Goal: Task Accomplishment & Management: Manage account settings

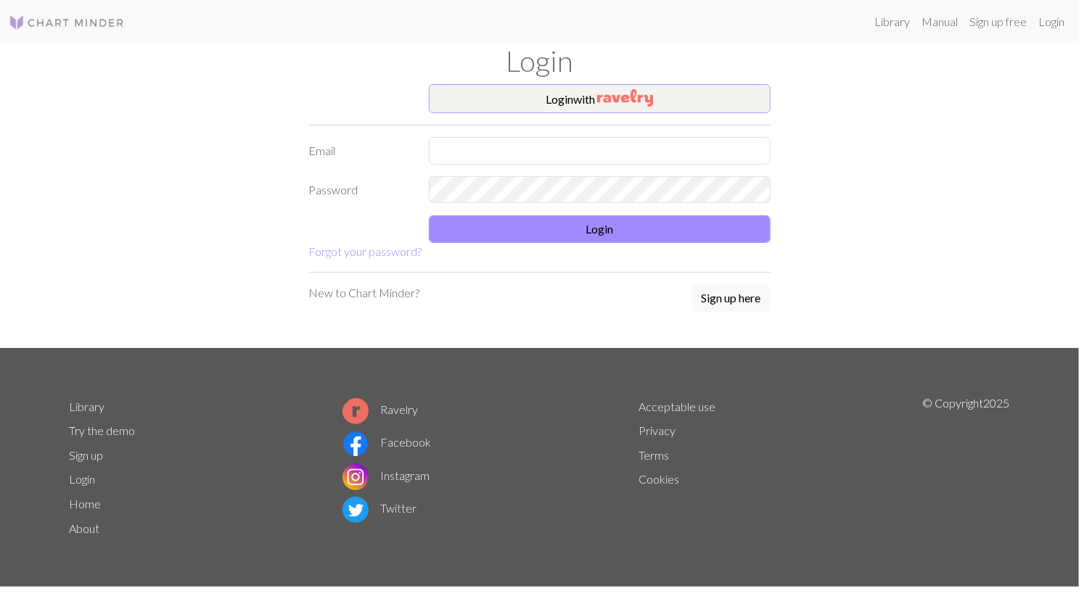
drag, startPoint x: 514, startPoint y: 83, endPoint x: 517, endPoint y: 98, distance: 15.5
click at [517, 98] on div "Login Login with Email Password Login Forgot your password? New to Chart Minder…" at bounding box center [539, 196] width 957 height 305
click at [517, 98] on button "Login with" at bounding box center [600, 98] width 342 height 29
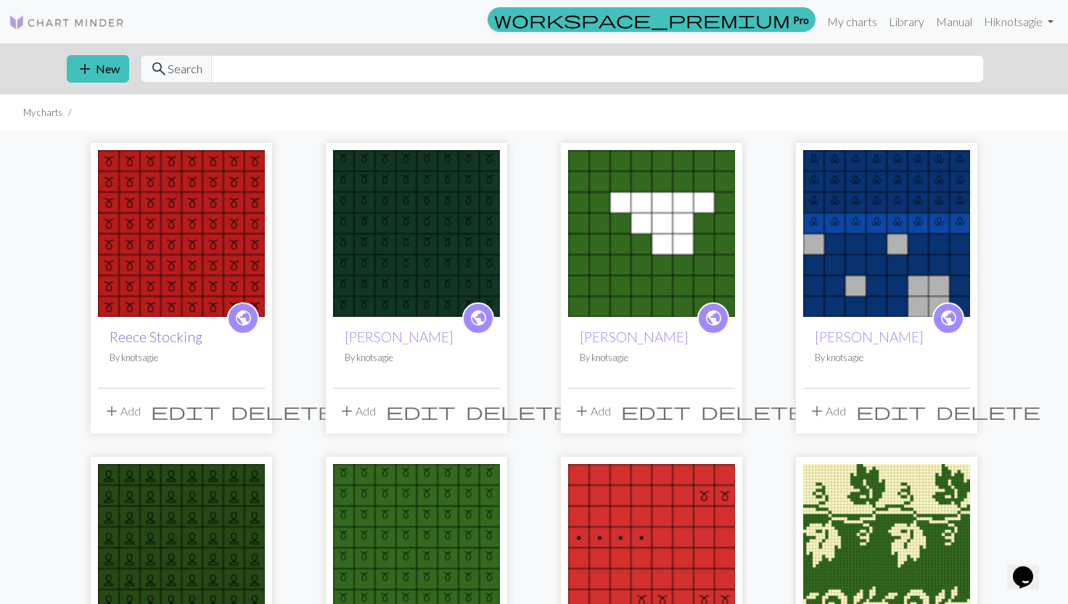
click at [168, 341] on link "Reece Stocking" at bounding box center [156, 337] width 93 height 17
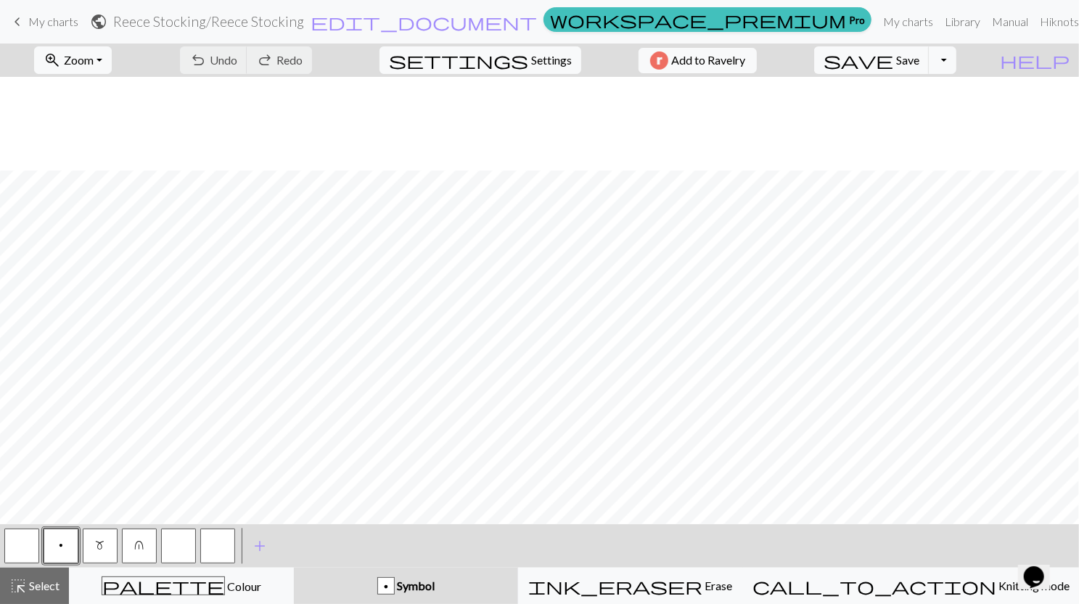
scroll to position [1340, 0]
click at [519, 50] on span "settings" at bounding box center [458, 60] width 139 height 20
select select "aran"
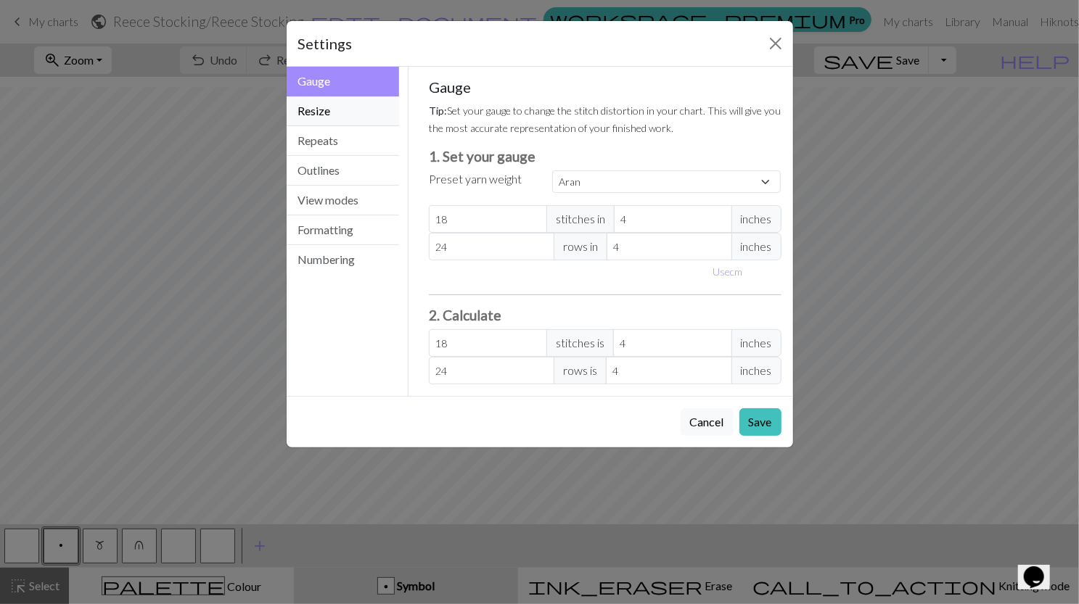
click at [358, 114] on button "Resize" at bounding box center [343, 111] width 113 height 30
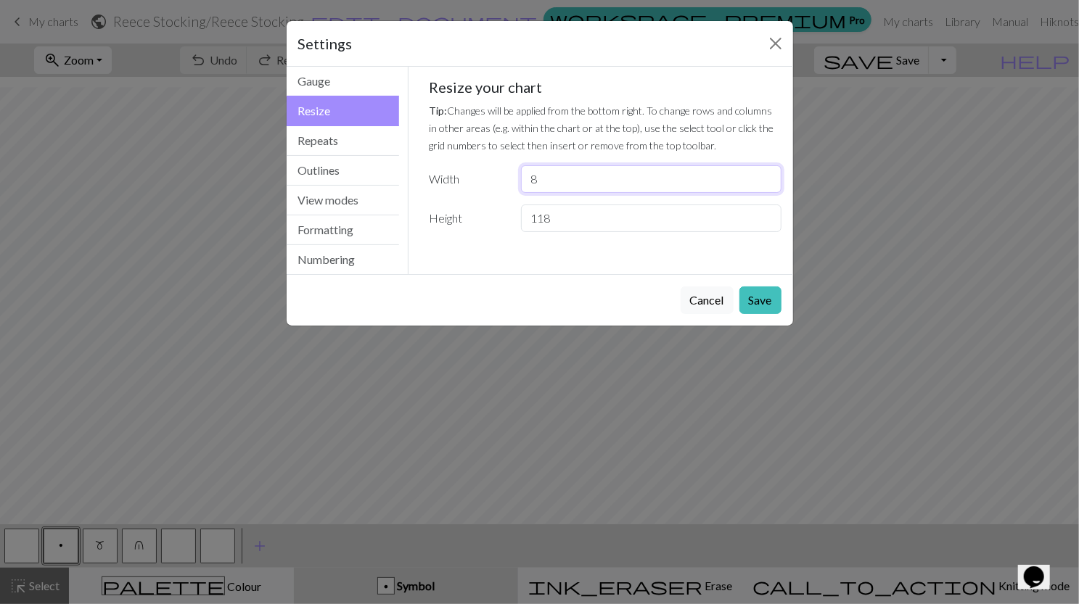
click at [588, 190] on input "8" at bounding box center [651, 179] width 260 height 28
type input "31"
click at [743, 287] on button "Save" at bounding box center [760, 301] width 42 height 28
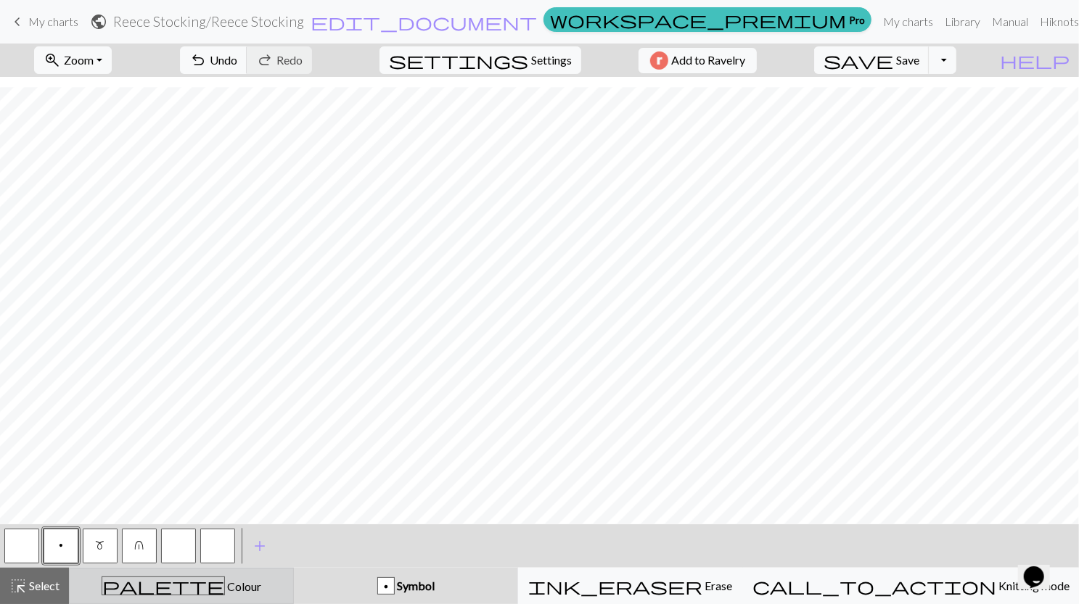
click at [255, 588] on div "palette Colour Colour" at bounding box center [181, 586] width 206 height 19
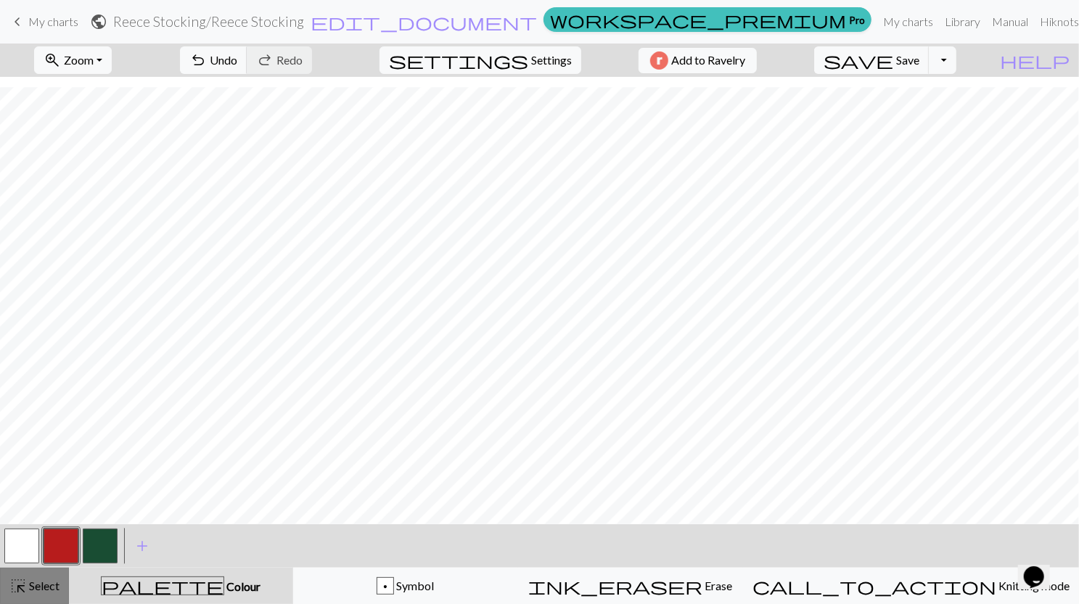
click at [25, 593] on span "highlight_alt" at bounding box center [17, 586] width 17 height 20
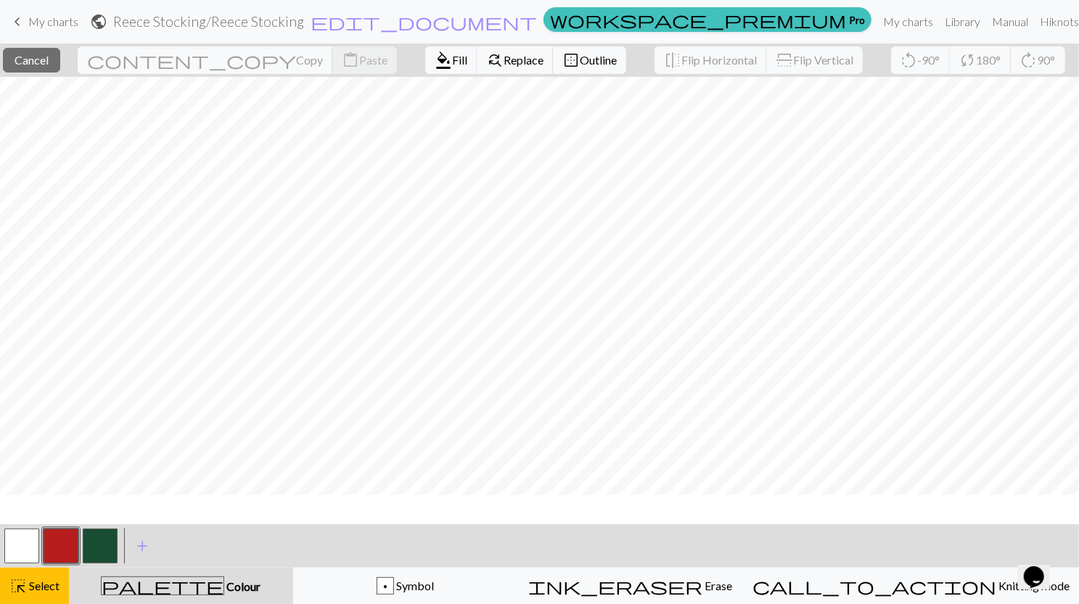
scroll to position [0, 0]
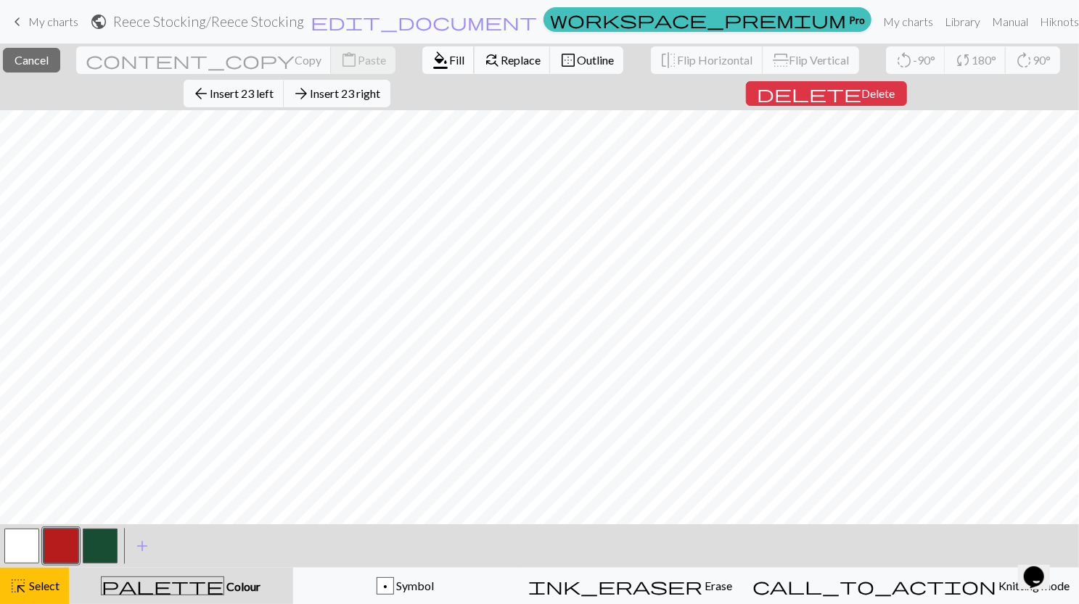
click at [449, 57] on span "Fill" at bounding box center [456, 60] width 15 height 14
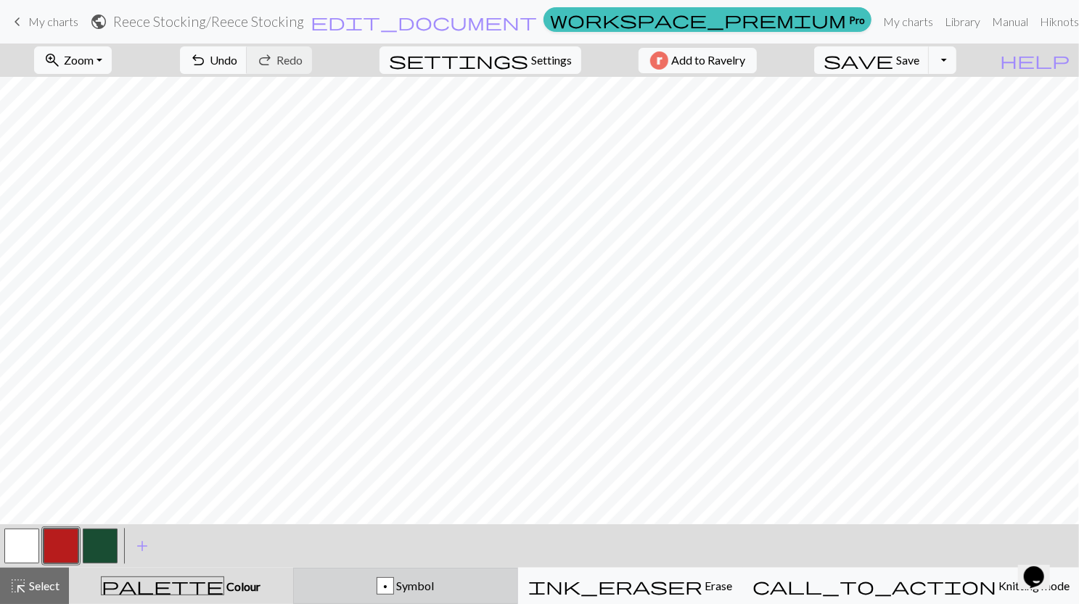
click at [414, 571] on button "p Symbol" at bounding box center [405, 586] width 225 height 36
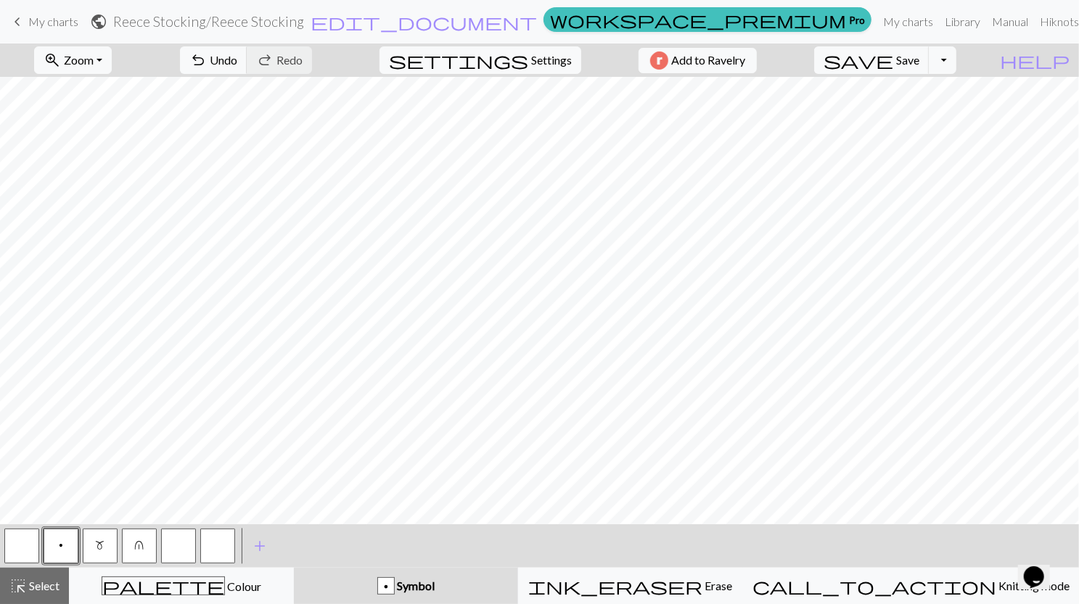
click at [144, 548] on span "u" at bounding box center [139, 546] width 9 height 12
click at [29, 549] on button "button" at bounding box center [21, 546] width 35 height 35
click at [45, 596] on button "highlight_alt Select Select" at bounding box center [34, 586] width 69 height 36
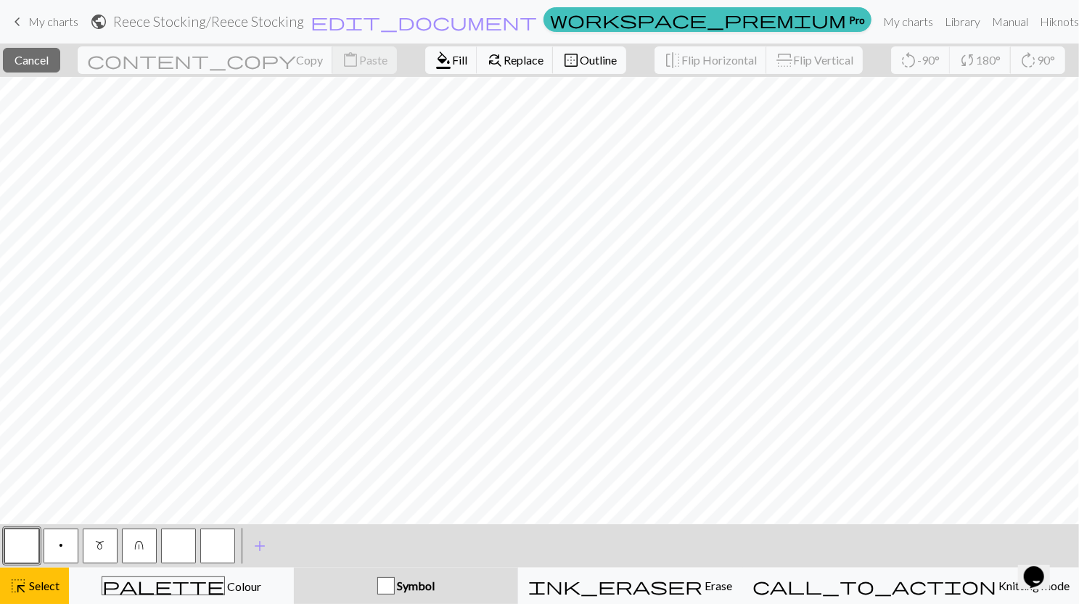
scroll to position [1172, 0]
click at [452, 64] on span "Fill" at bounding box center [459, 60] width 15 height 14
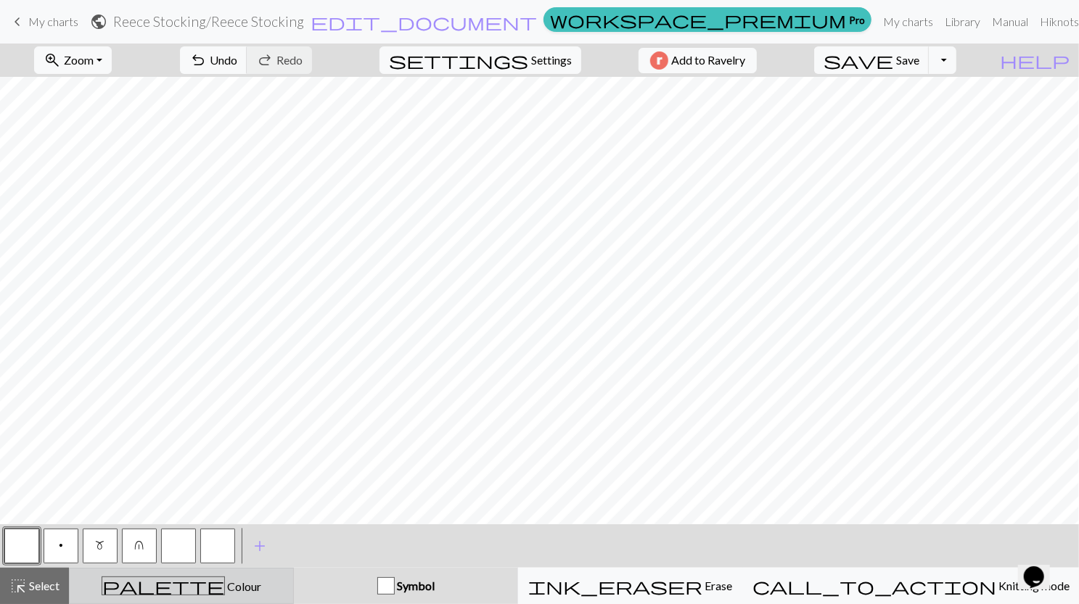
click at [225, 592] on span "Colour" at bounding box center [243, 587] width 36 height 14
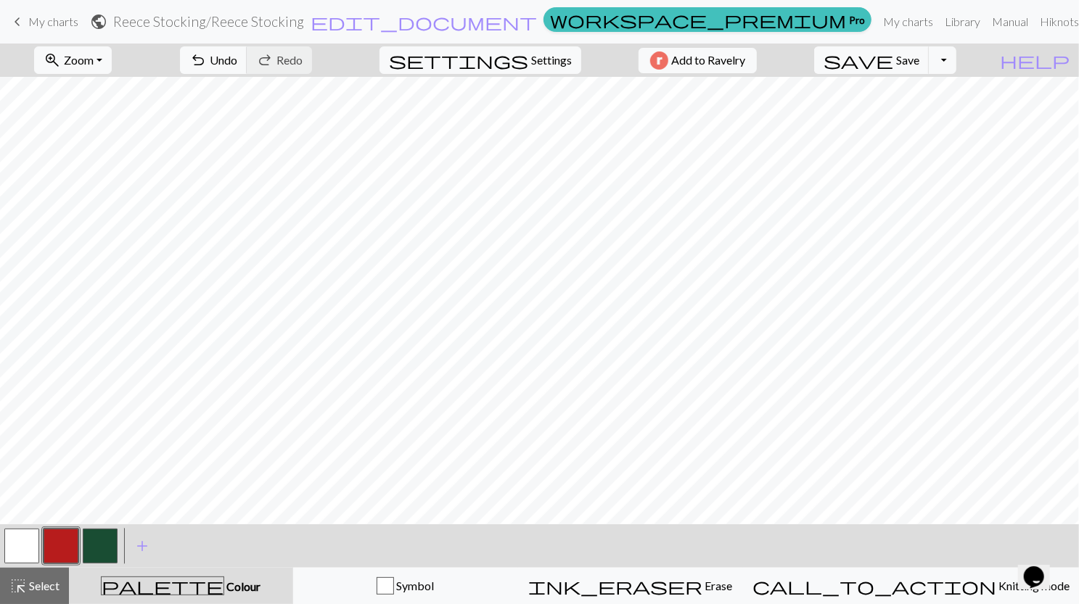
click at [17, 553] on button "button" at bounding box center [21, 546] width 35 height 35
click at [44, 592] on span "Select" at bounding box center [43, 586] width 33 height 14
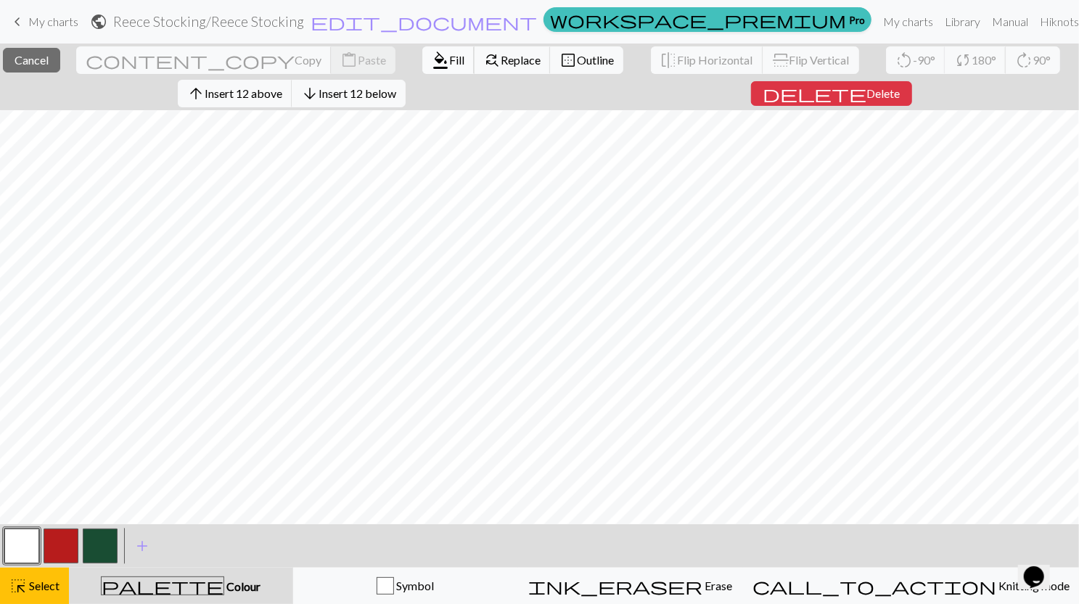
click at [422, 67] on button "format_color_fill Fill" at bounding box center [448, 60] width 52 height 28
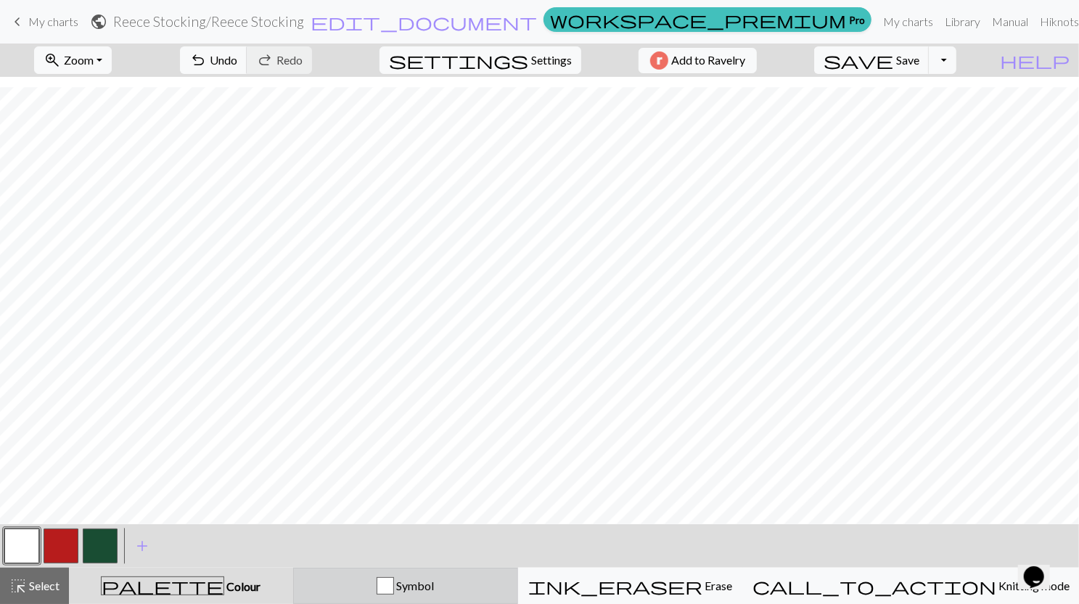
click at [416, 571] on button "Symbol" at bounding box center [405, 586] width 225 height 36
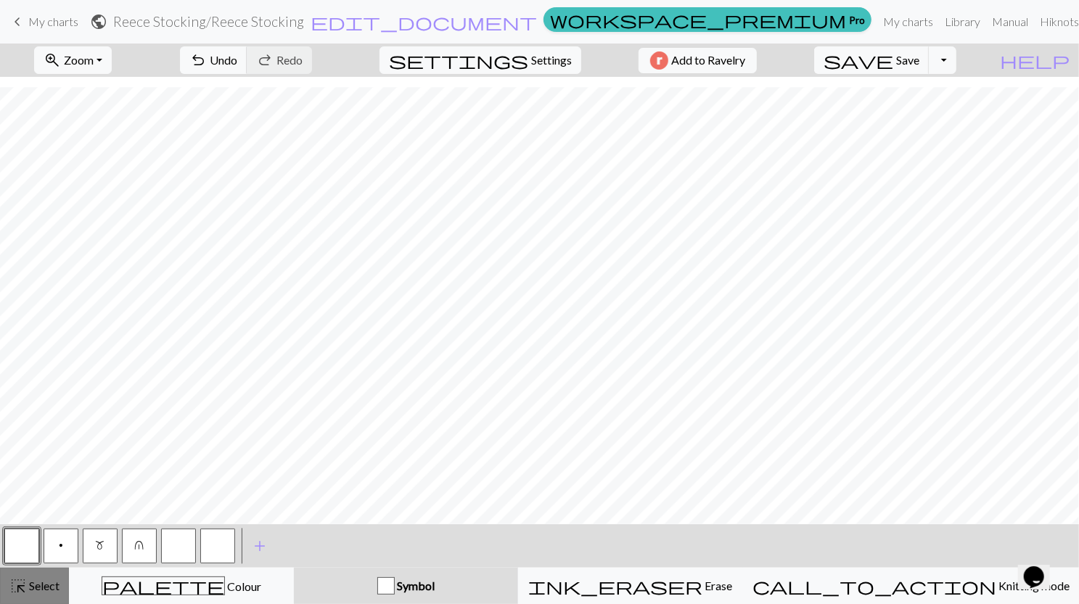
click at [40, 585] on span "Select" at bounding box center [43, 586] width 33 height 14
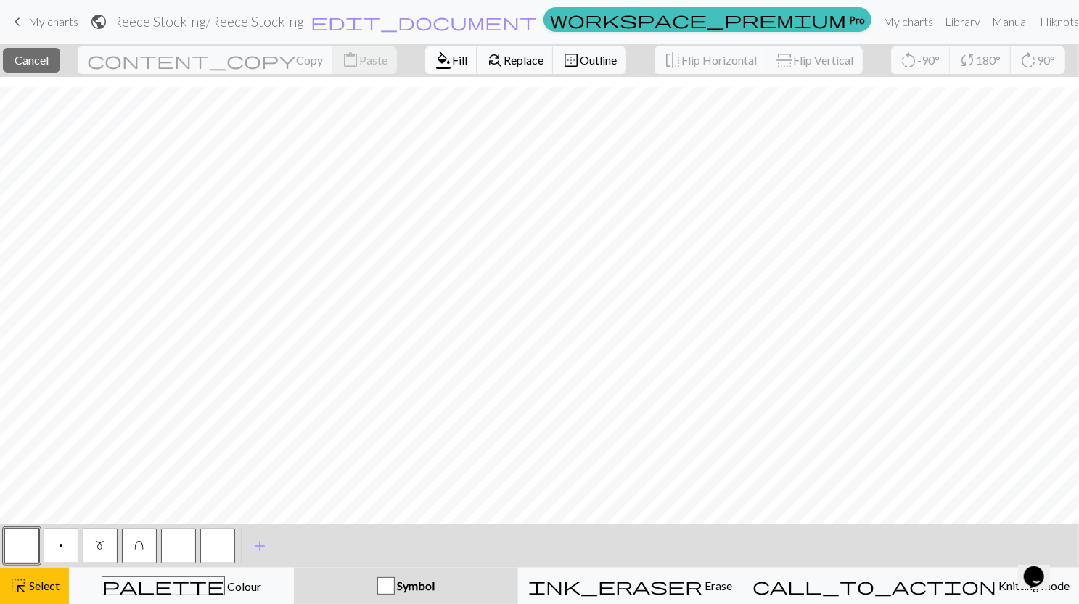
click at [435, 55] on span "format_color_fill" at bounding box center [443, 60] width 17 height 20
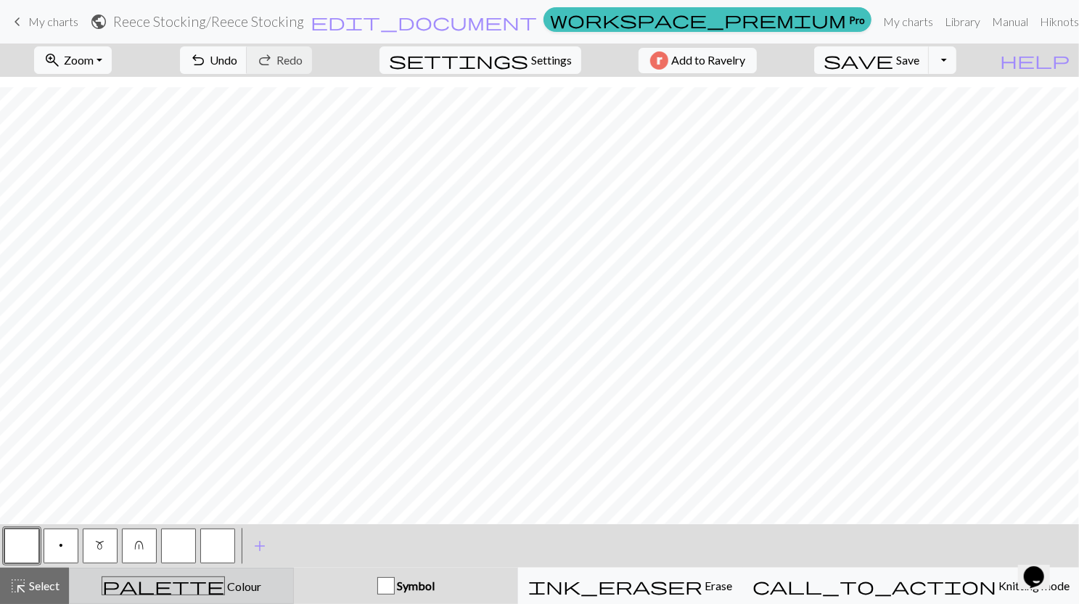
click at [226, 594] on div "palette Colour Colour" at bounding box center [181, 586] width 206 height 19
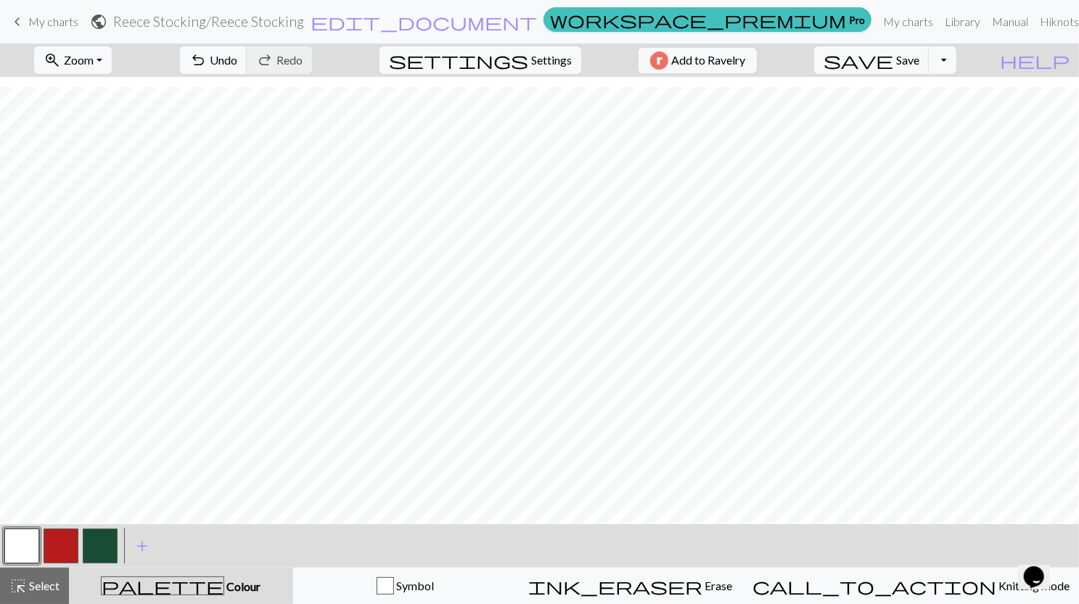
click at [59, 558] on button "button" at bounding box center [61, 546] width 35 height 35
click at [356, 563] on div "< > add Add a colour" at bounding box center [539, 546] width 1079 height 44
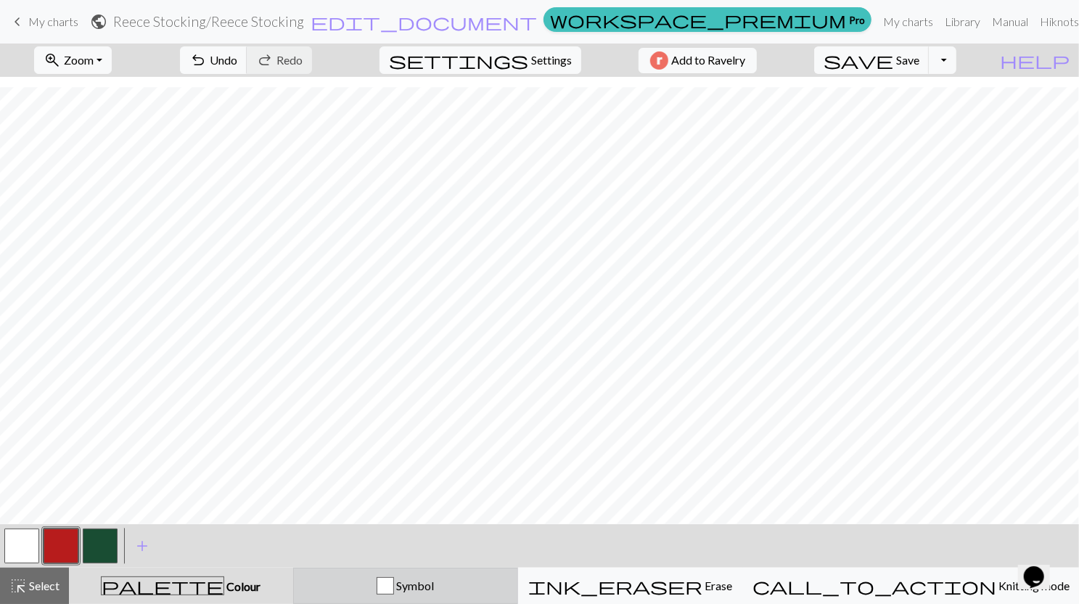
click at [368, 577] on div "Symbol" at bounding box center [405, 585] width 206 height 17
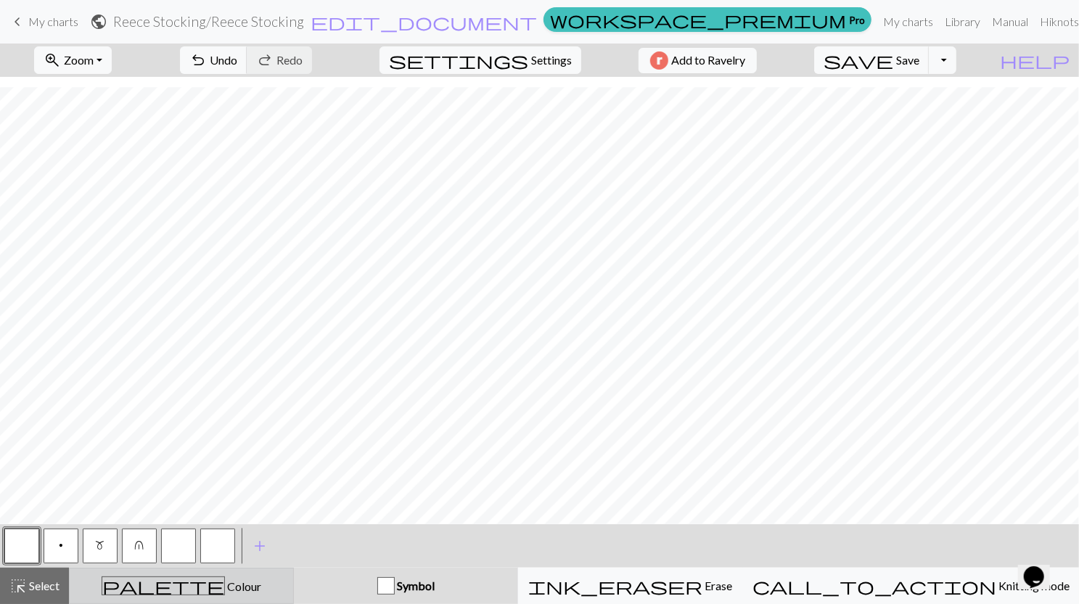
click at [228, 584] on div "palette Colour Colour" at bounding box center [181, 586] width 206 height 19
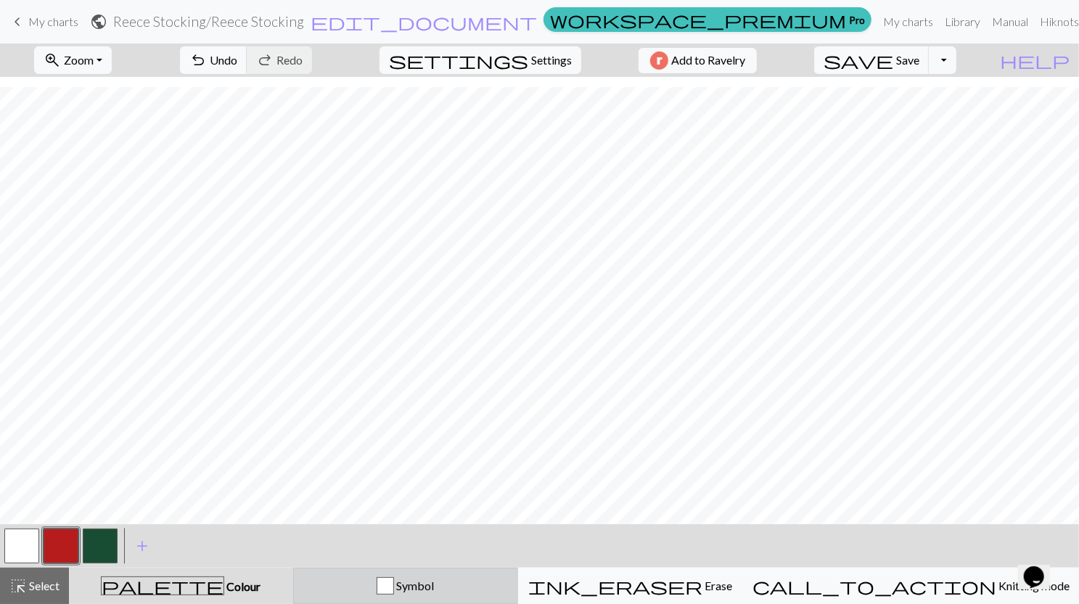
click at [405, 597] on button "Symbol" at bounding box center [405, 586] width 225 height 36
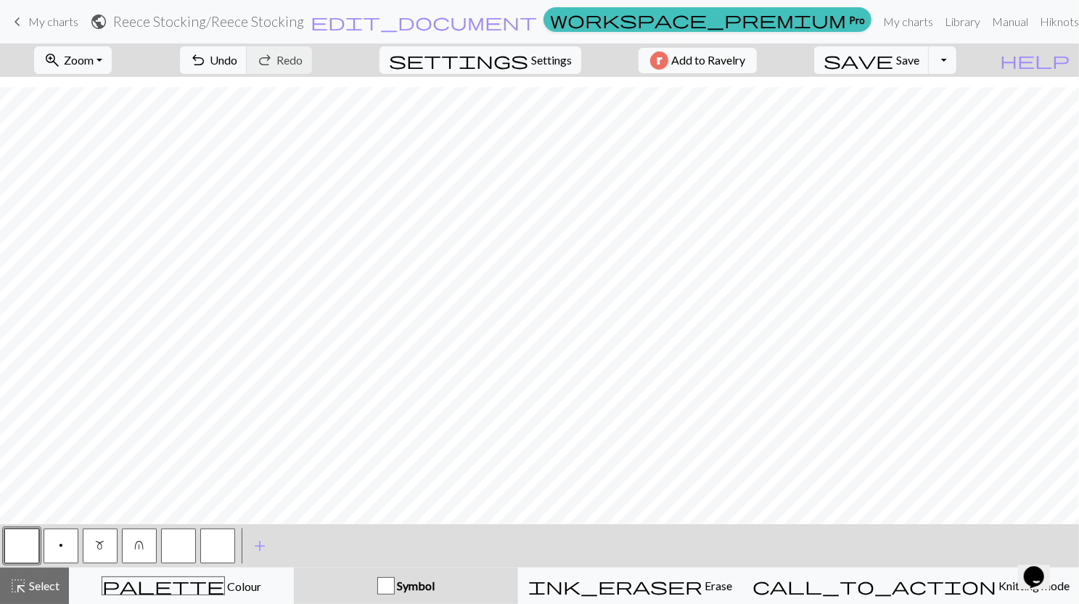
click at [66, 547] on button "p" at bounding box center [61, 546] width 35 height 35
click at [923, 54] on button "save Save Save" at bounding box center [871, 60] width 115 height 28
